Goal: Task Accomplishment & Management: Manage account settings

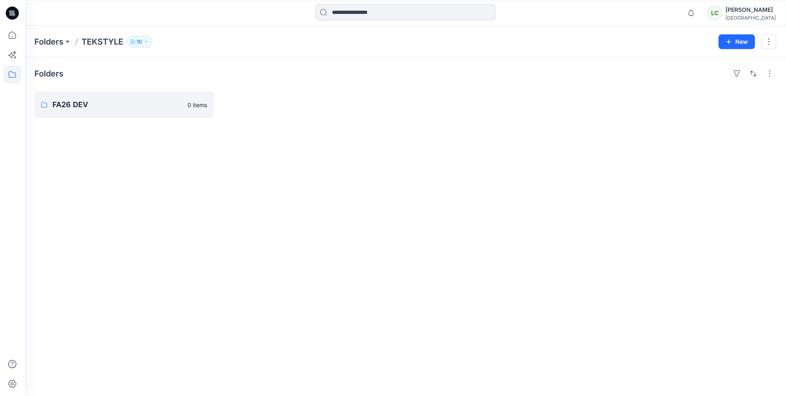
click at [756, 10] on div "[PERSON_NAME]" at bounding box center [750, 10] width 50 height 10
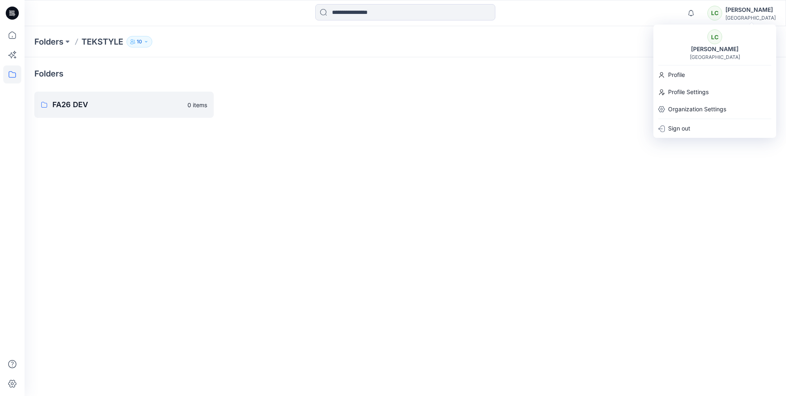
click at [633, 114] on div at bounding box center [686, 105] width 179 height 26
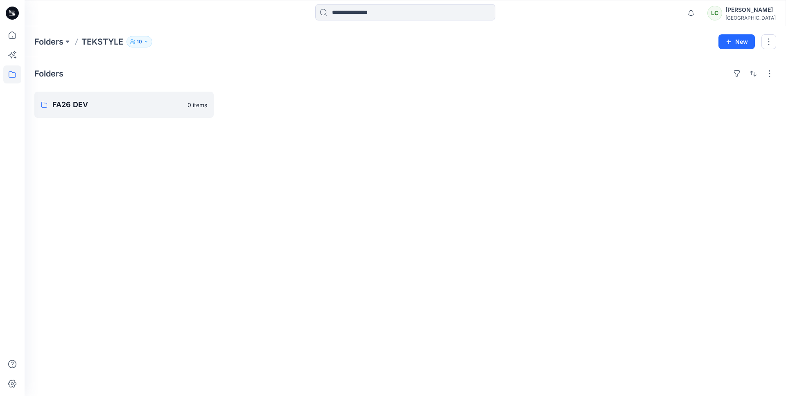
click at [758, 16] on div "[GEOGRAPHIC_DATA]" at bounding box center [750, 18] width 50 height 6
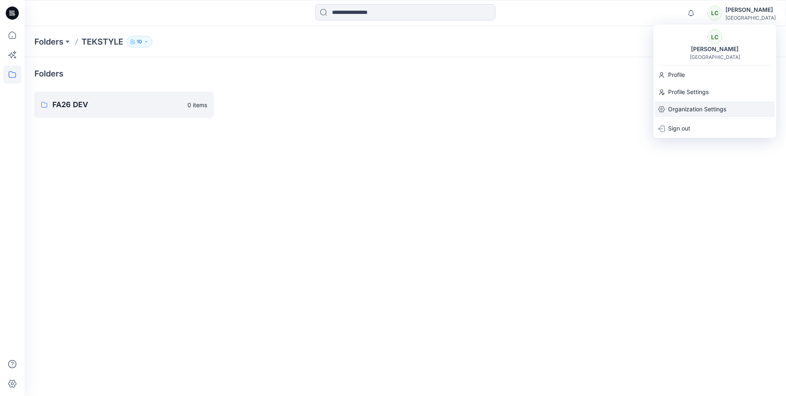
click at [696, 110] on p "Organization Settings" at bounding box center [697, 110] width 58 height 16
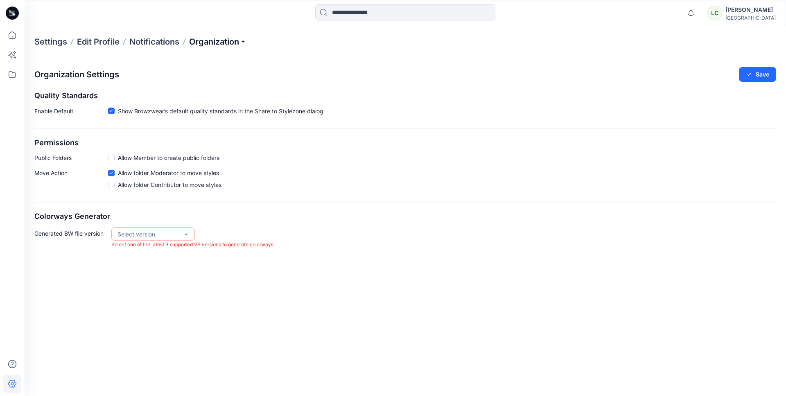
click at [207, 42] on p "Organization" at bounding box center [217, 41] width 57 height 11
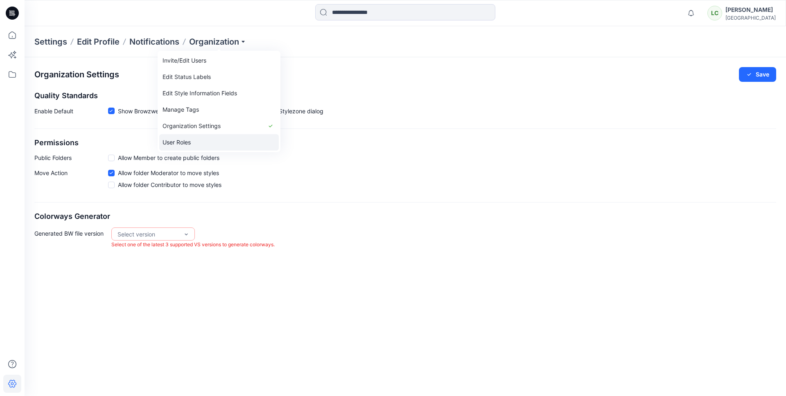
click at [189, 141] on link "User Roles" at bounding box center [219, 142] width 120 height 16
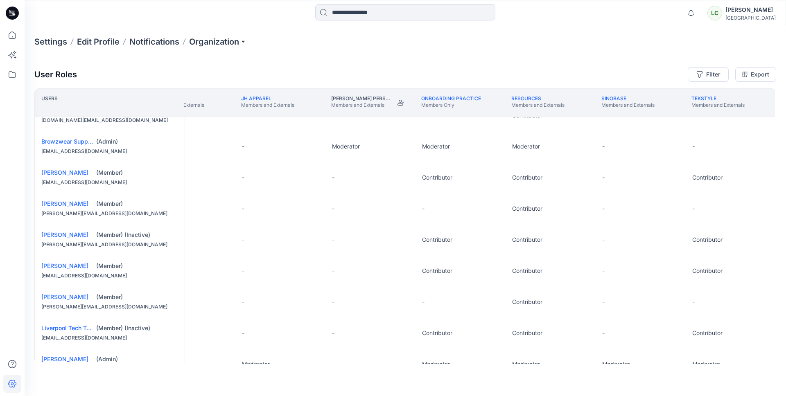
scroll to position [0, 402]
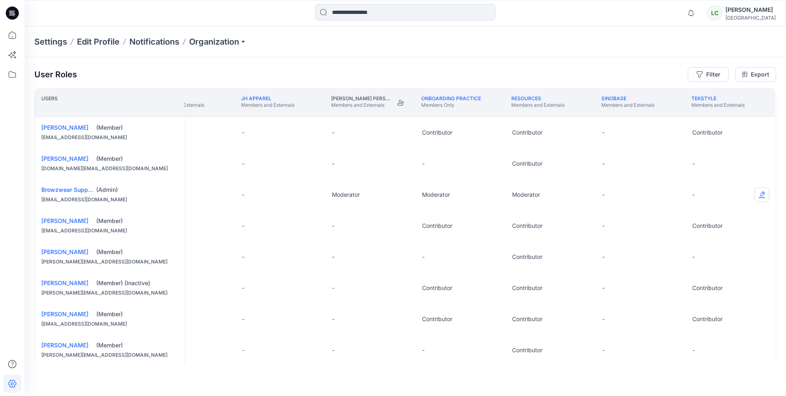
click at [759, 193] on button "Edit Role" at bounding box center [761, 194] width 15 height 15
click at [714, 244] on button "Contributor" at bounding box center [721, 244] width 88 height 15
click at [672, 194] on button "Edit Role" at bounding box center [671, 194] width 15 height 15
click at [619, 244] on button "Contributor" at bounding box center [631, 244] width 88 height 15
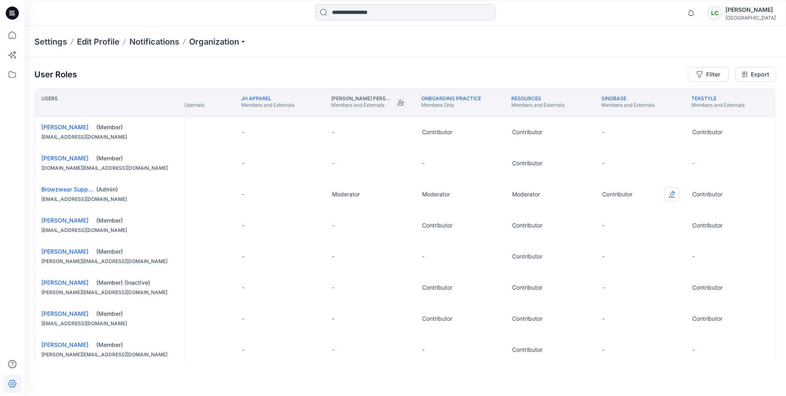
click at [671, 194] on button "Edit Role" at bounding box center [671, 194] width 15 height 15
click at [655, 216] on button "None" at bounding box center [632, 215] width 88 height 15
click at [761, 194] on button "Edit Role" at bounding box center [761, 194] width 15 height 15
click at [741, 217] on button "None" at bounding box center [722, 215] width 88 height 15
click at [670, 228] on button "Edit Role" at bounding box center [671, 225] width 15 height 15
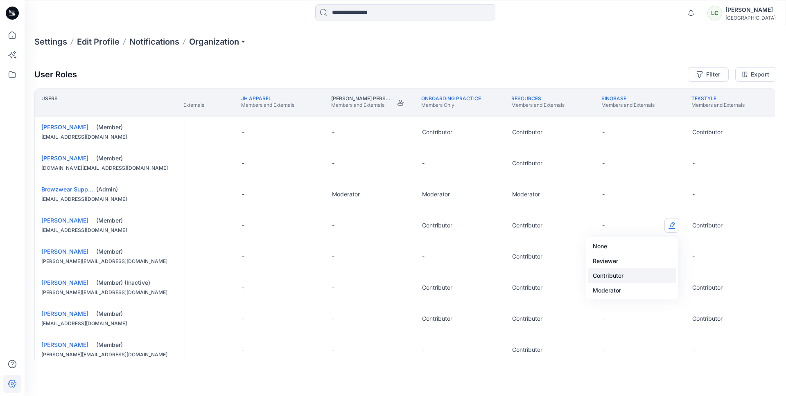
click at [619, 275] on button "Contributor" at bounding box center [632, 276] width 88 height 15
click at [677, 225] on button "Edit Role" at bounding box center [671, 225] width 15 height 15
click at [759, 257] on button "Edit Role" at bounding box center [761, 256] width 15 height 15
click at [609, 269] on div "-" at bounding box center [641, 256] width 90 height 31
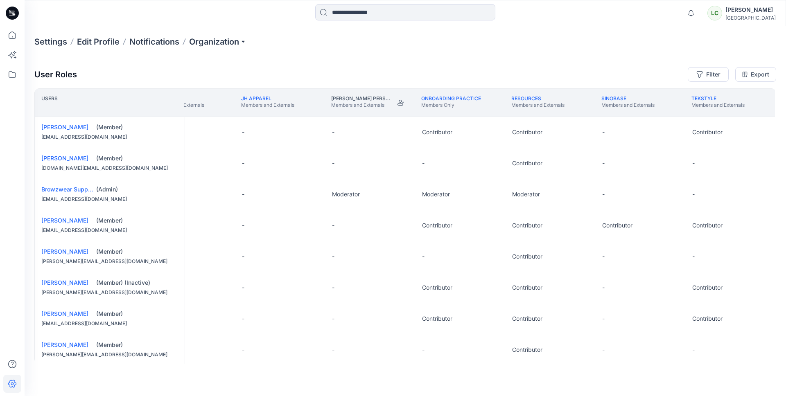
click at [668, 290] on div "-" at bounding box center [641, 287] width 90 height 31
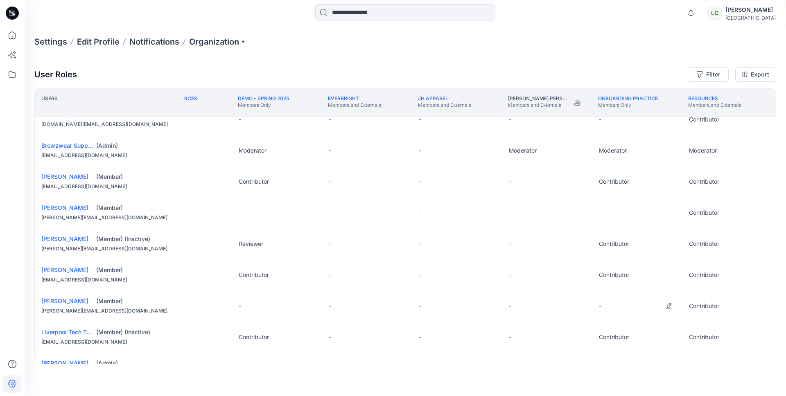
scroll to position [44, 77]
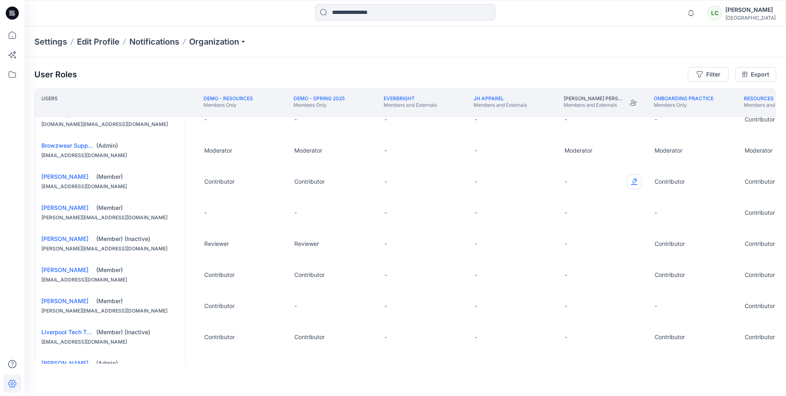
click at [636, 181] on button "Edit Role" at bounding box center [634, 181] width 15 height 15
click at [542, 183] on button "Edit Role" at bounding box center [544, 181] width 15 height 15
drag, startPoint x: 494, startPoint y: 237, endPoint x: 488, endPoint y: 234, distance: 6.2
click at [494, 237] on button "Contributor" at bounding box center [505, 232] width 88 height 15
click at [454, 183] on button "Edit Role" at bounding box center [454, 181] width 15 height 15
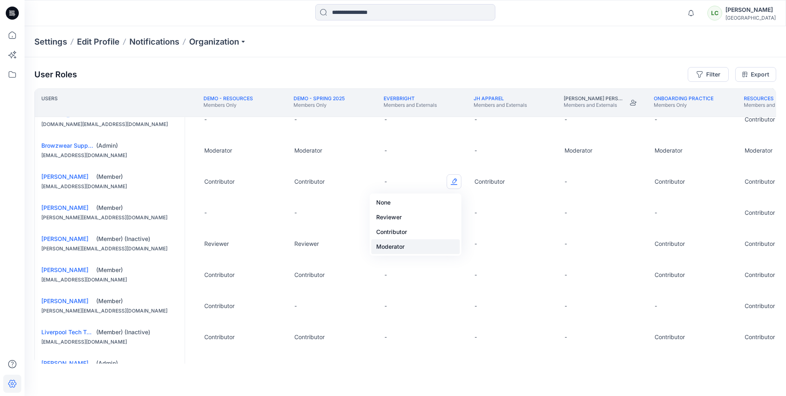
click at [403, 244] on button "Moderator" at bounding box center [415, 246] width 88 height 15
click at [458, 178] on button "Edit Role" at bounding box center [454, 181] width 15 height 15
click at [402, 232] on button "Contributor" at bounding box center [415, 232] width 88 height 15
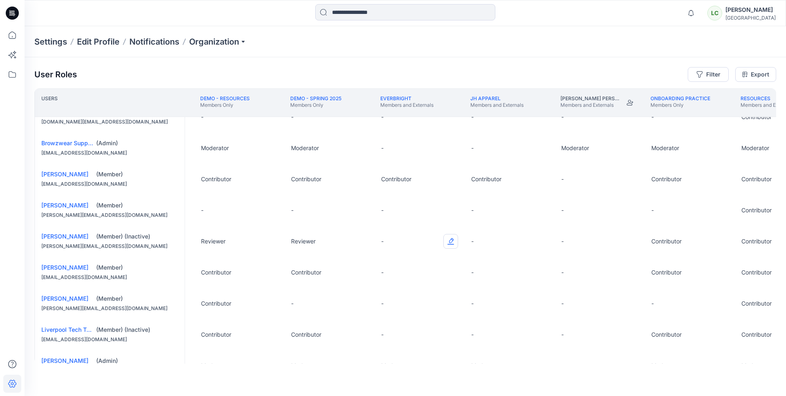
click at [452, 243] on button "Edit Role" at bounding box center [450, 241] width 15 height 15
click at [408, 295] on button "Contributor" at bounding box center [412, 292] width 88 height 15
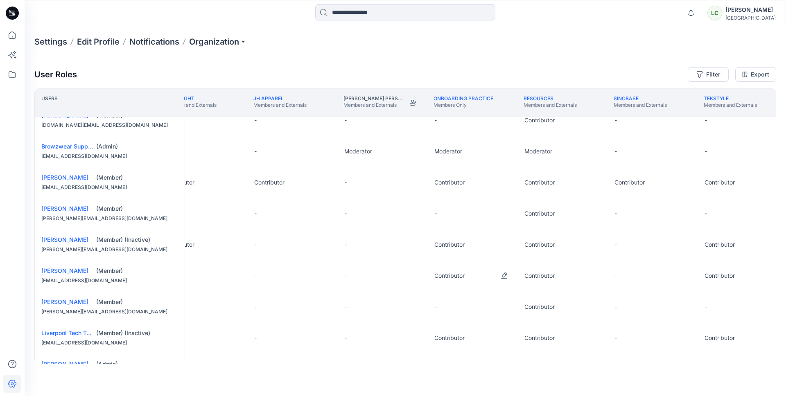
scroll to position [43, 402]
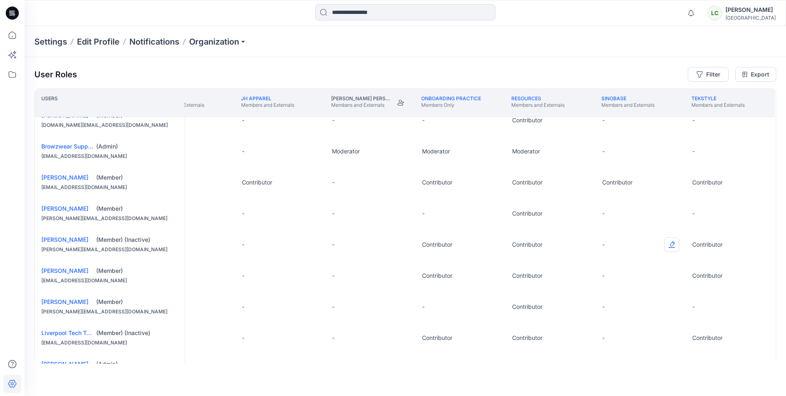
click at [669, 245] on button "Edit Role" at bounding box center [671, 244] width 15 height 15
click at [617, 296] on button "Contributor" at bounding box center [631, 296] width 88 height 15
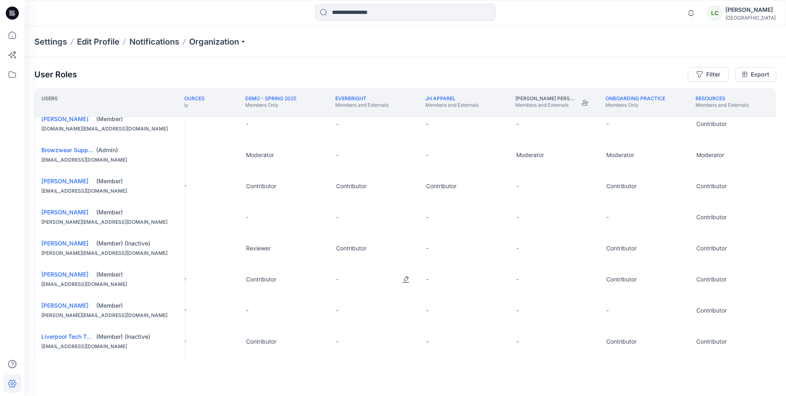
scroll to position [40, 207]
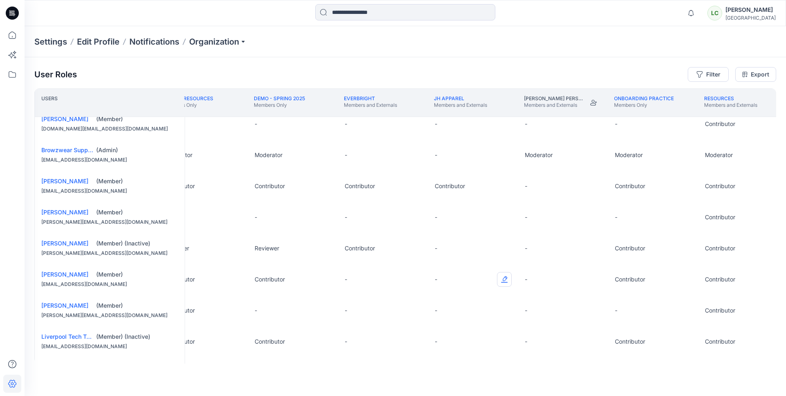
click at [506, 284] on button "Edit Role" at bounding box center [504, 279] width 15 height 15
click at [452, 339] on button "Moderator" at bounding box center [466, 346] width 88 height 15
drag, startPoint x: 452, startPoint y: 339, endPoint x: 460, endPoint y: 325, distance: 16.1
click at [510, 283] on button "Edit Role" at bounding box center [504, 279] width 15 height 15
click at [452, 329] on button "Contributor" at bounding box center [466, 331] width 88 height 15
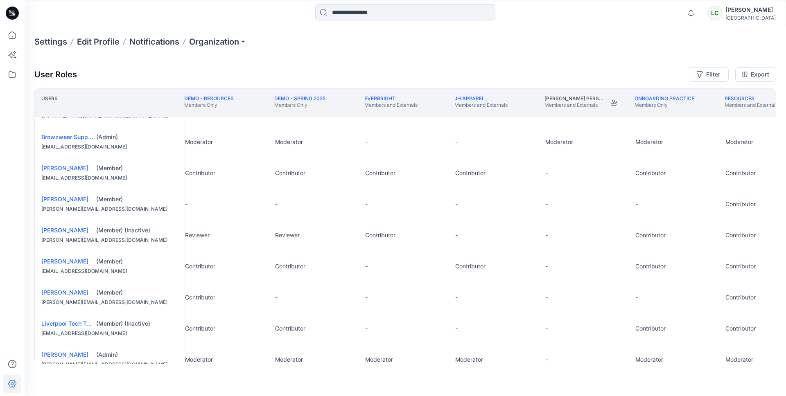
scroll to position [52, 184]
click at [532, 298] on button "Edit Role" at bounding box center [527, 298] width 15 height 15
click at [475, 355] on button "Contributor" at bounding box center [489, 350] width 88 height 15
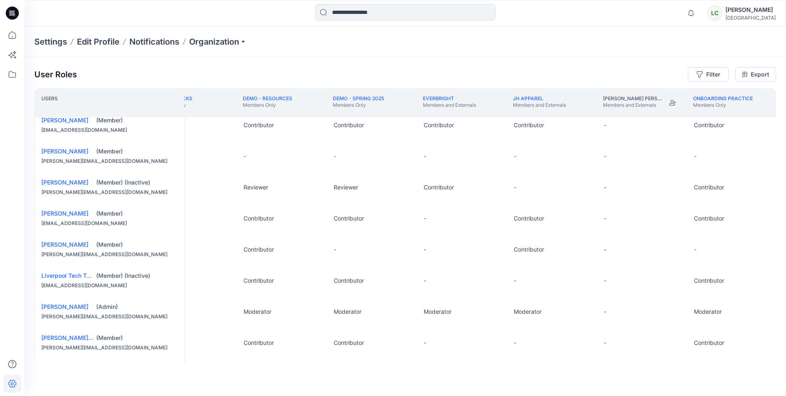
scroll to position [101, 35]
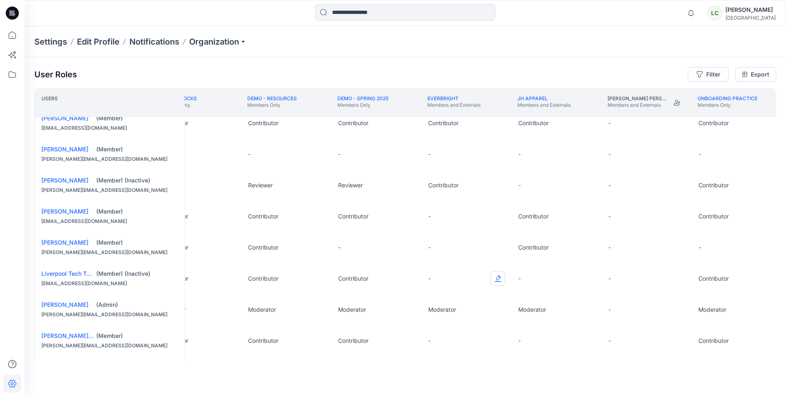
drag, startPoint x: 493, startPoint y: 284, endPoint x: 502, endPoint y: 282, distance: 9.1
click at [505, 282] on div "-" at bounding box center [467, 278] width 90 height 31
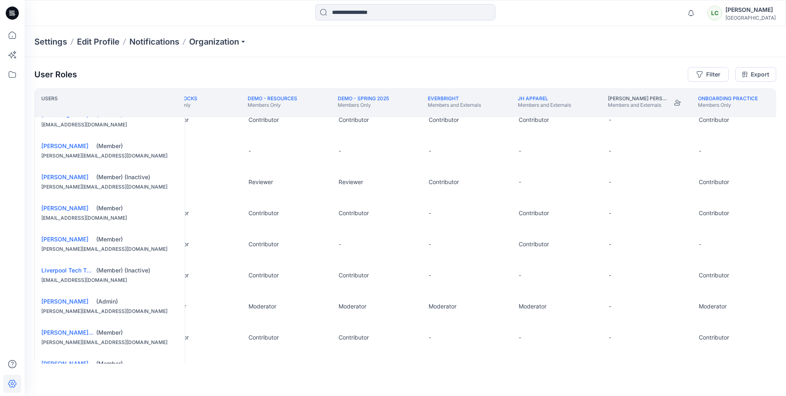
drag, startPoint x: 496, startPoint y: 289, endPoint x: 499, endPoint y: 283, distance: 6.6
click at [497, 288] on div "-" at bounding box center [467, 275] width 90 height 31
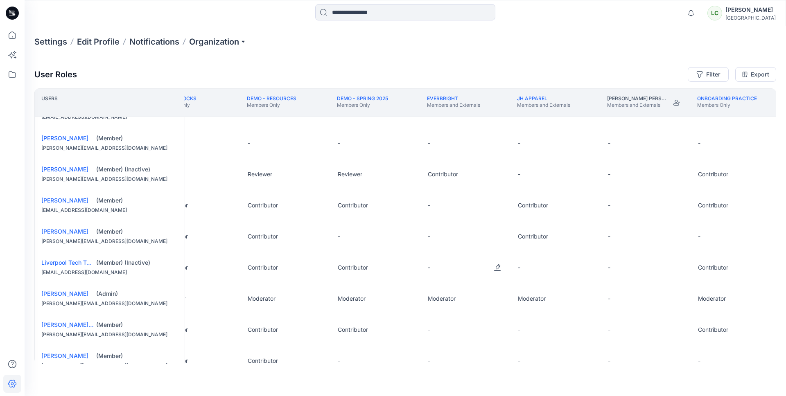
scroll to position [113, 34]
click at [499, 275] on div "-" at bounding box center [466, 268] width 90 height 31
click at [499, 271] on div "-" at bounding box center [466, 268] width 90 height 31
click at [453, 275] on div "-" at bounding box center [466, 268] width 90 height 31
click at [589, 271] on button "Edit Role" at bounding box center [587, 269] width 15 height 15
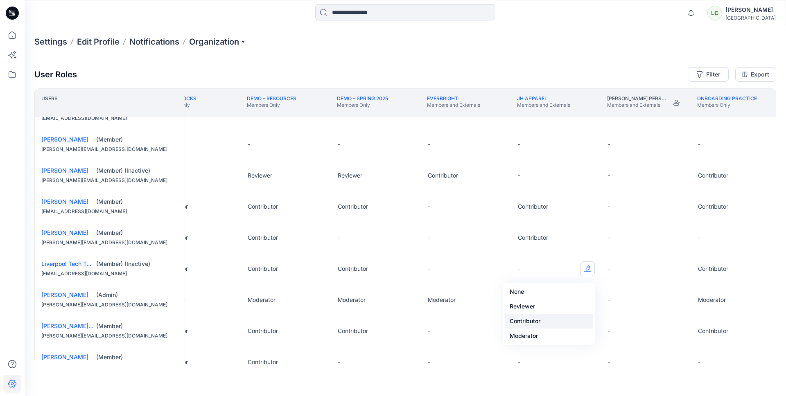
click at [535, 324] on button "Contributor" at bounding box center [549, 321] width 88 height 15
click at [495, 272] on button "Edit Role" at bounding box center [497, 269] width 15 height 15
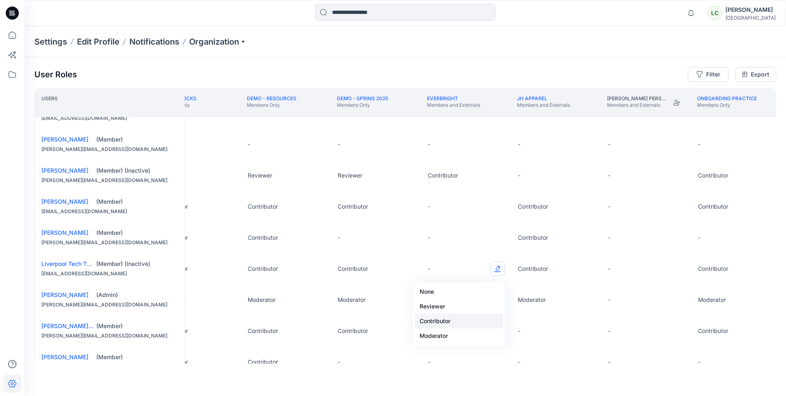
click at [452, 322] on button "Contributor" at bounding box center [459, 321] width 88 height 15
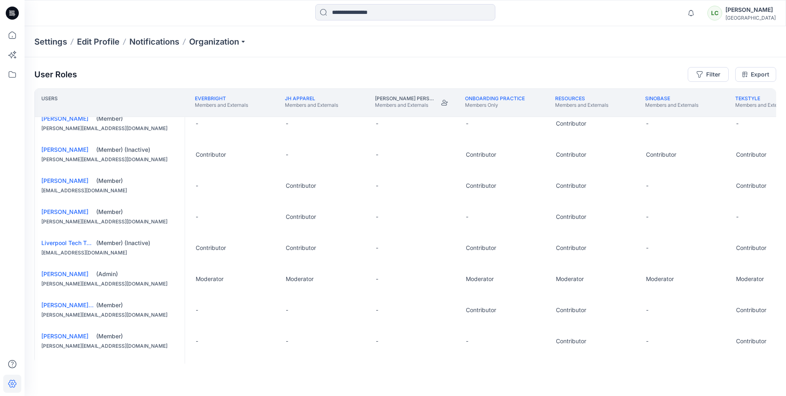
scroll to position [133, 357]
click at [718, 254] on button "Edit Role" at bounding box center [715, 248] width 15 height 15
click at [666, 305] on button "Contributor" at bounding box center [676, 300] width 88 height 15
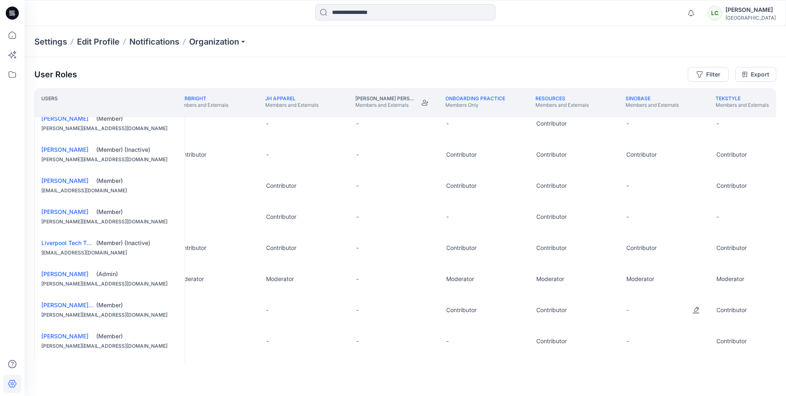
scroll to position [133, 402]
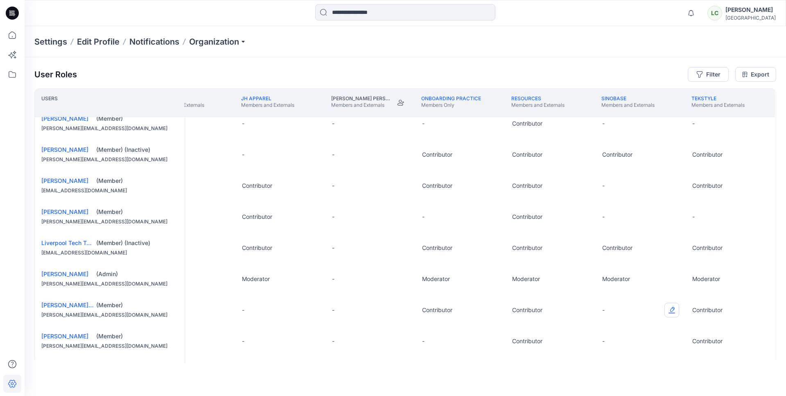
click at [671, 314] on button "Edit Role" at bounding box center [671, 310] width 15 height 15
click at [621, 365] on button "Contributor" at bounding box center [631, 363] width 88 height 15
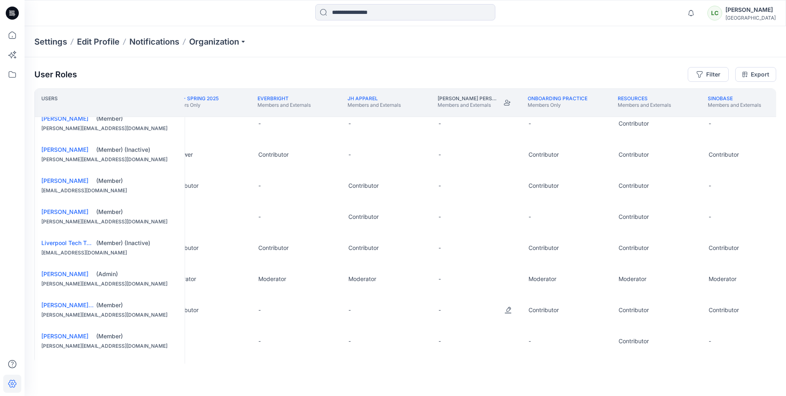
scroll to position [133, 291]
click at [418, 315] on button "Edit Role" at bounding box center [420, 310] width 15 height 15
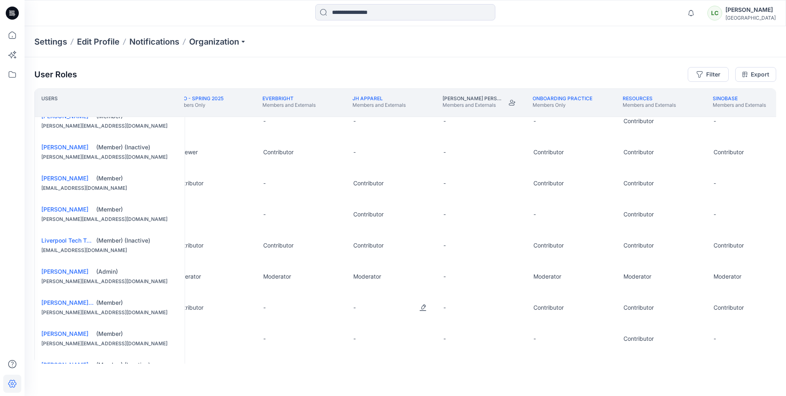
click at [426, 314] on button "Edit Role" at bounding box center [422, 307] width 15 height 15
click at [422, 312] on button "Edit Role" at bounding box center [421, 307] width 15 height 15
click at [352, 364] on button "Contributor" at bounding box center [383, 361] width 88 height 15
click at [332, 310] on button "Edit Role" at bounding box center [331, 307] width 15 height 15
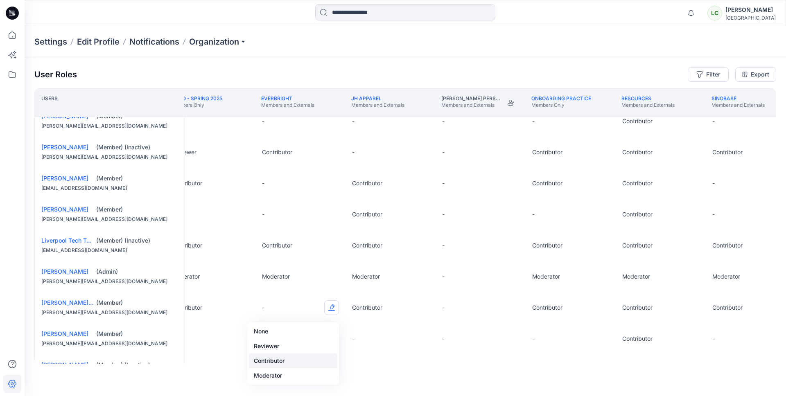
click at [287, 365] on button "Contributor" at bounding box center [293, 361] width 88 height 15
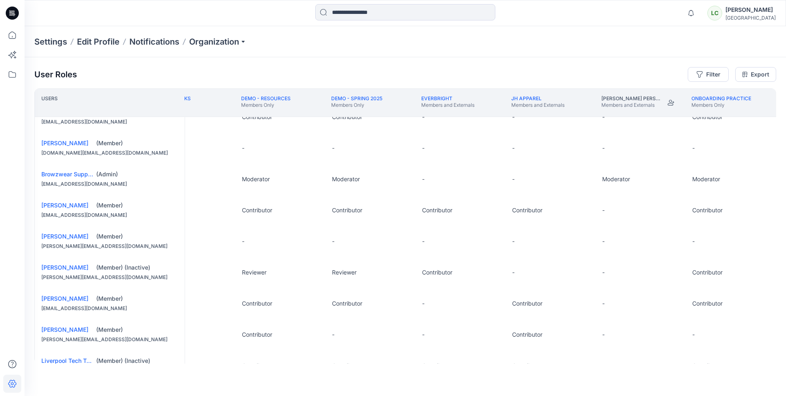
scroll to position [0, 40]
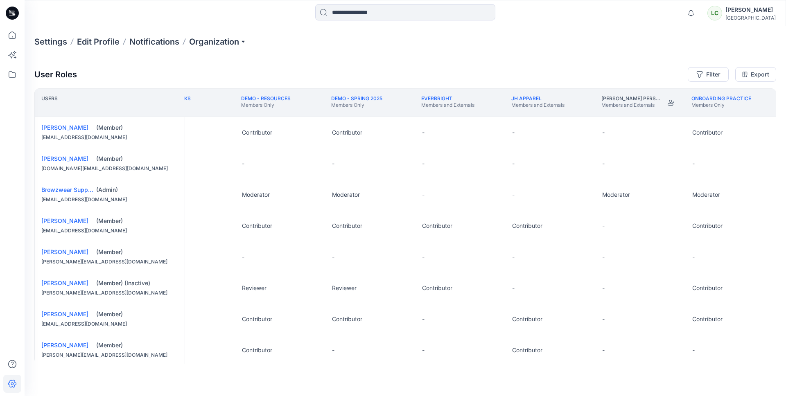
click at [642, 72] on div "User Roles Filter Export" at bounding box center [405, 74] width 742 height 15
click at [217, 43] on p "Organization" at bounding box center [217, 41] width 57 height 11
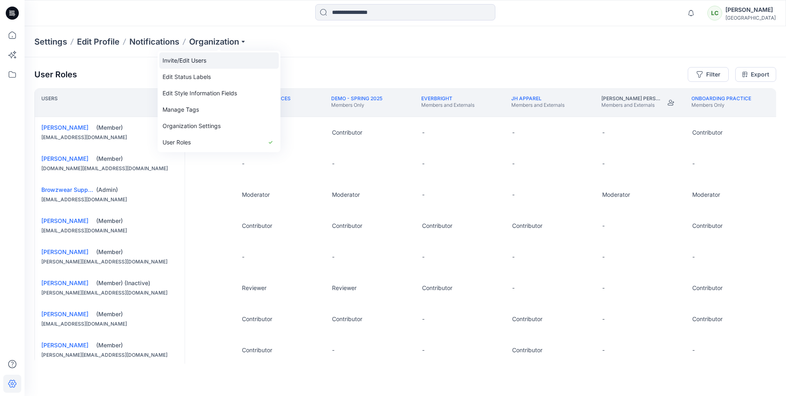
click at [197, 64] on link "Invite/Edit Users" at bounding box center [219, 60] width 120 height 16
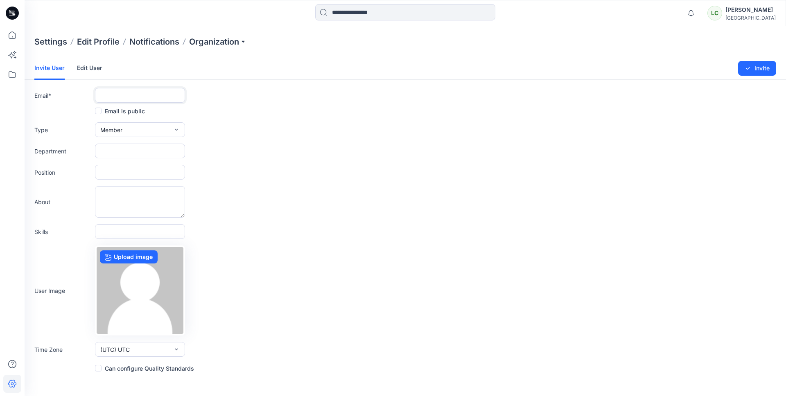
drag, startPoint x: 150, startPoint y: 95, endPoint x: 142, endPoint y: 93, distance: 8.5
click at [150, 95] on input "text" at bounding box center [140, 95] width 90 height 15
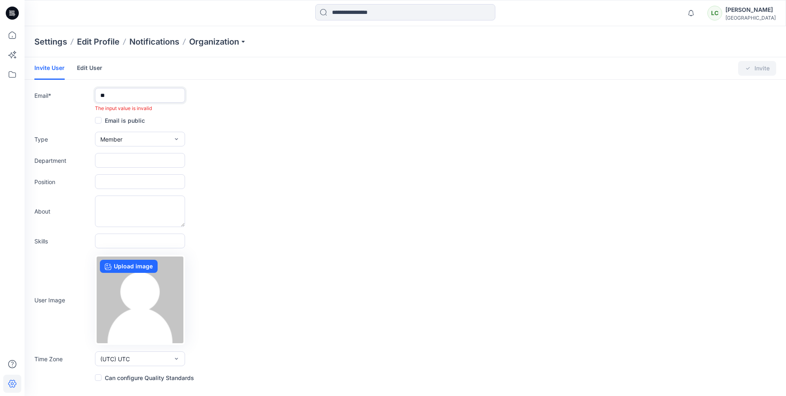
type input "*"
paste input "**********"
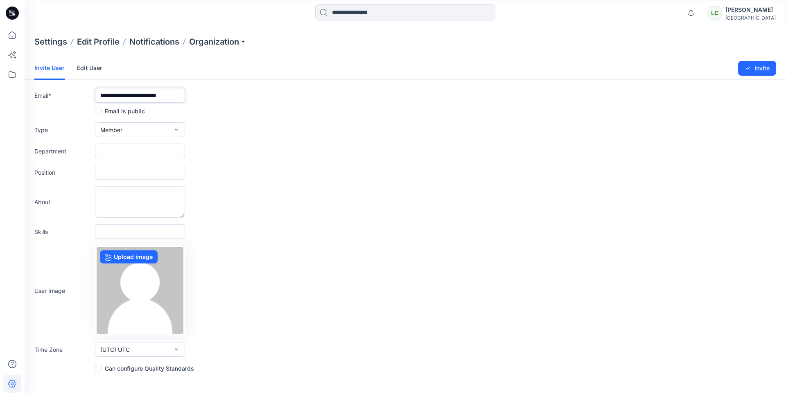
drag, startPoint x: 112, startPoint y: 95, endPoint x: 88, endPoint y: 96, distance: 24.2
click at [88, 96] on div "**********" at bounding box center [405, 95] width 742 height 15
type input "**********"
drag, startPoint x: 241, startPoint y: 118, endPoint x: 178, endPoint y: 131, distance: 63.4
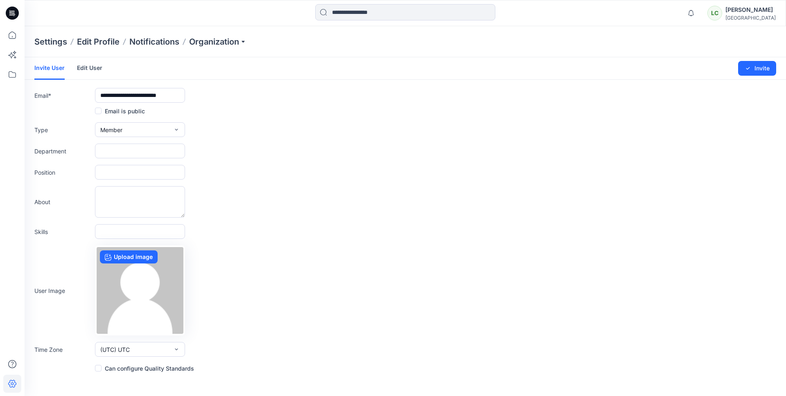
click at [240, 118] on form "**********" at bounding box center [405, 215] width 761 height 316
drag, startPoint x: 165, startPoint y: 129, endPoint x: 162, endPoint y: 138, distance: 9.2
click at [165, 129] on button "Member" at bounding box center [140, 129] width 90 height 15
drag, startPoint x: 227, startPoint y: 158, endPoint x: 189, endPoint y: 176, distance: 42.5
click at [227, 158] on div "Department" at bounding box center [405, 151] width 742 height 15
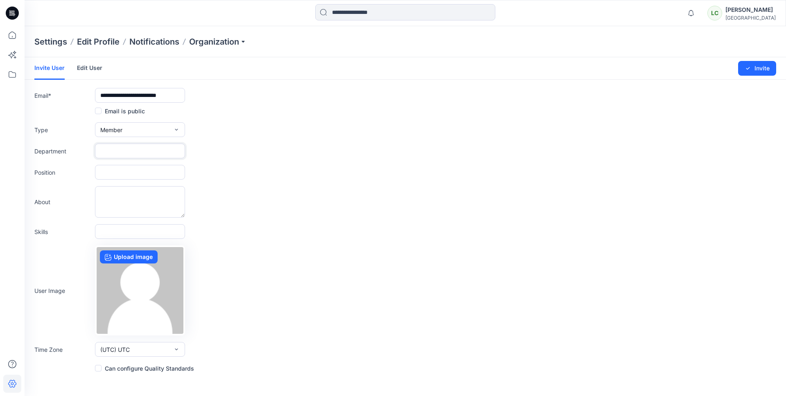
click at [122, 154] on input "text" at bounding box center [140, 151] width 90 height 15
type input "**********"
click at [125, 175] on input "text" at bounding box center [140, 172] width 90 height 15
type input "**********"
click at [753, 66] on button "Invite" at bounding box center [757, 68] width 38 height 15
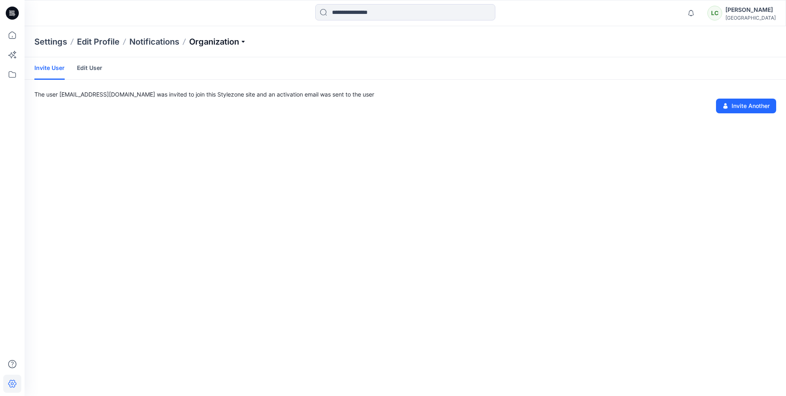
click at [214, 38] on p "Organization" at bounding box center [217, 41] width 57 height 11
click at [201, 145] on link "User Roles" at bounding box center [219, 142] width 120 height 16
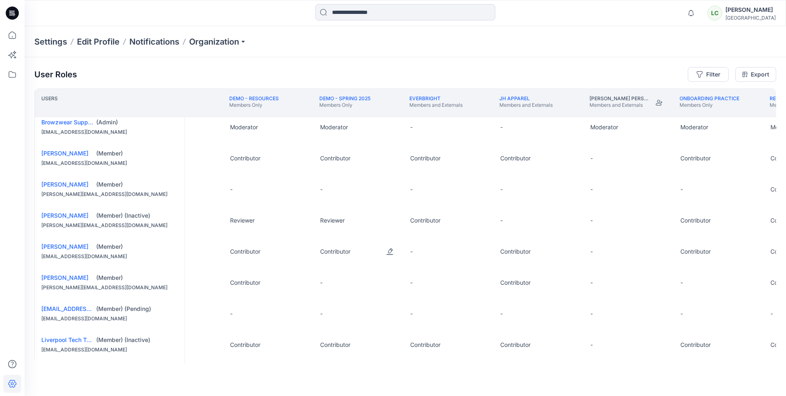
scroll to position [0, 52]
